Goal: Obtain resource: Download file/media

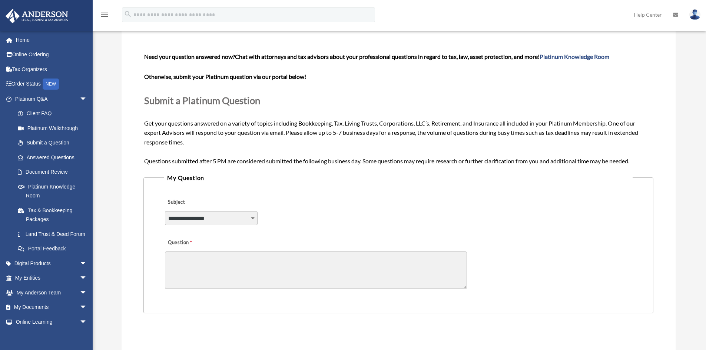
scroll to position [37, 0]
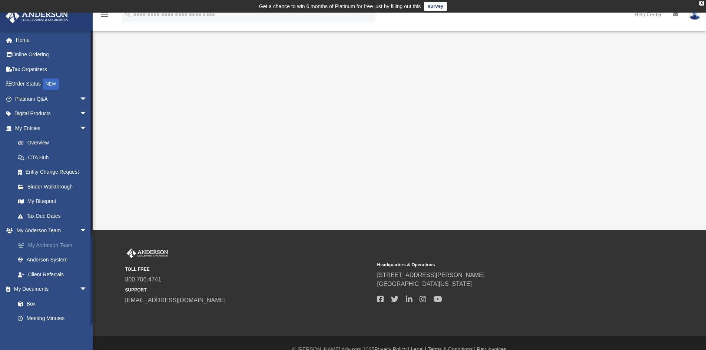
click at [66, 242] on link "My Anderson Team" at bounding box center [54, 245] width 88 height 15
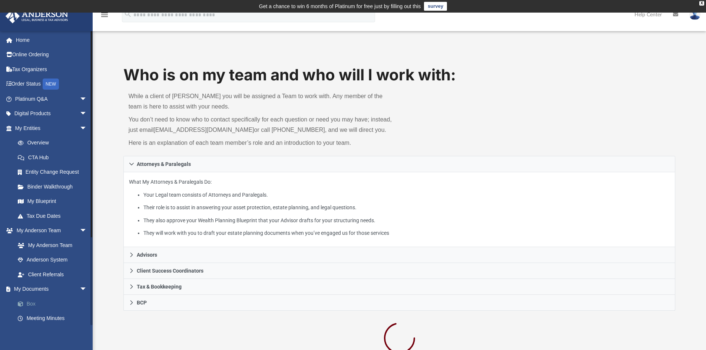
click at [30, 304] on link "Box" at bounding box center [54, 303] width 88 height 15
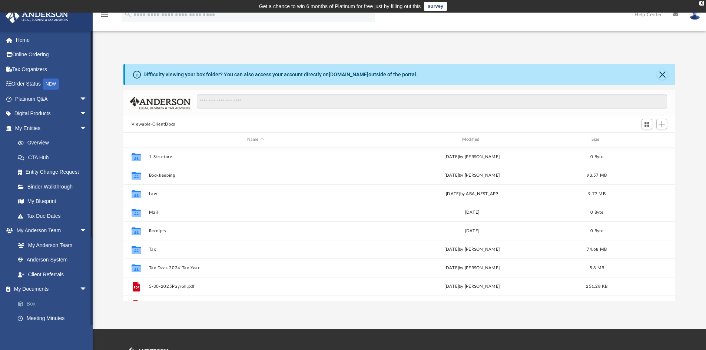
scroll to position [163, 546]
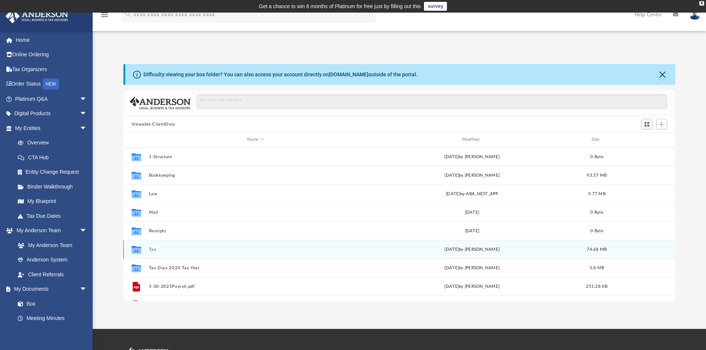
click at [150, 250] on button "Tax" at bounding box center [255, 249] width 213 height 5
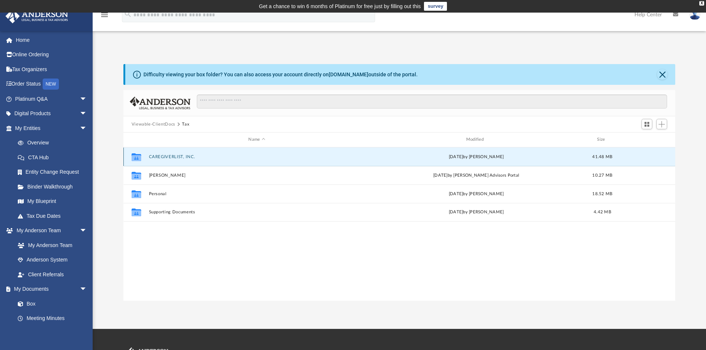
click at [171, 156] on button "CAREGIVERLIST, INC." at bounding box center [257, 157] width 216 height 5
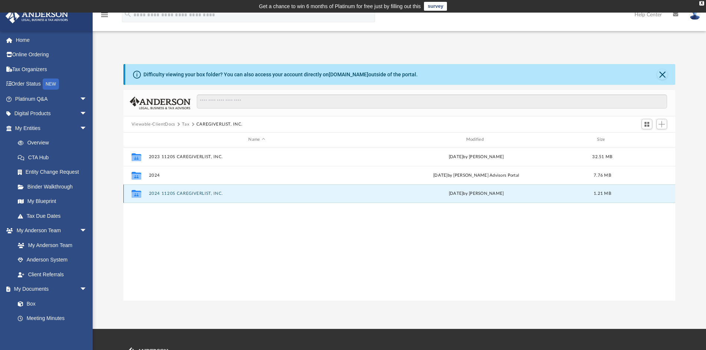
click at [184, 192] on button "2024 1120S CAREGIVERLIST, INC." at bounding box center [257, 193] width 216 height 5
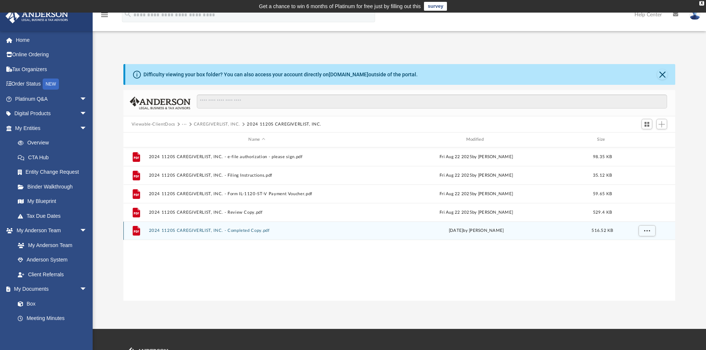
click at [198, 230] on button "2024 1120S CAREGIVERLIST, INC. - Completed Copy.pdf" at bounding box center [257, 230] width 216 height 5
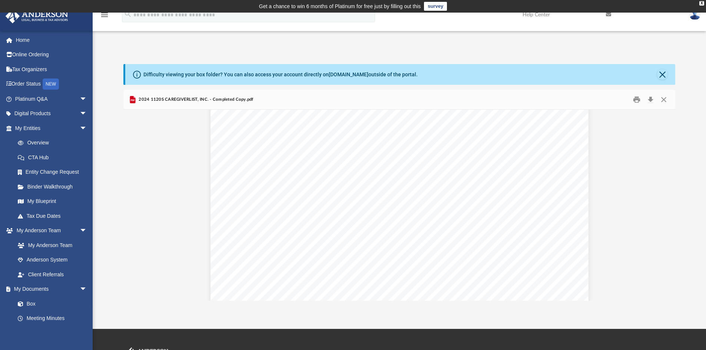
scroll to position [1075, 0]
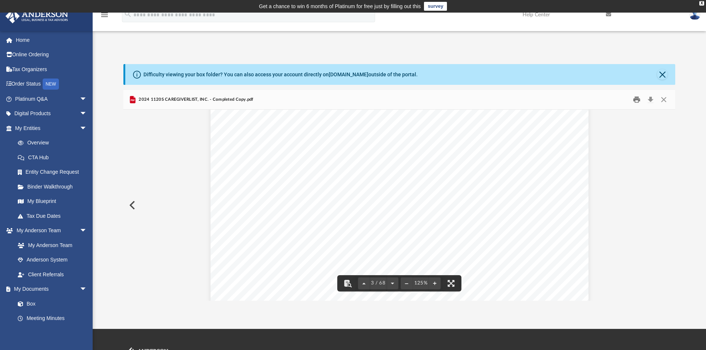
click at [637, 100] on button "Print" at bounding box center [636, 99] width 15 height 11
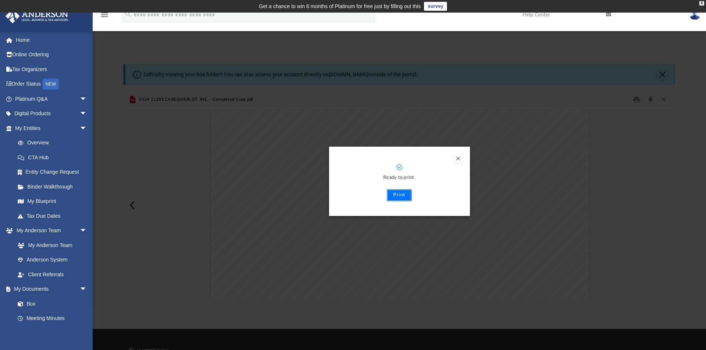
click at [401, 196] on button "Print" at bounding box center [399, 195] width 25 height 12
